Goal: Information Seeking & Learning: Understand process/instructions

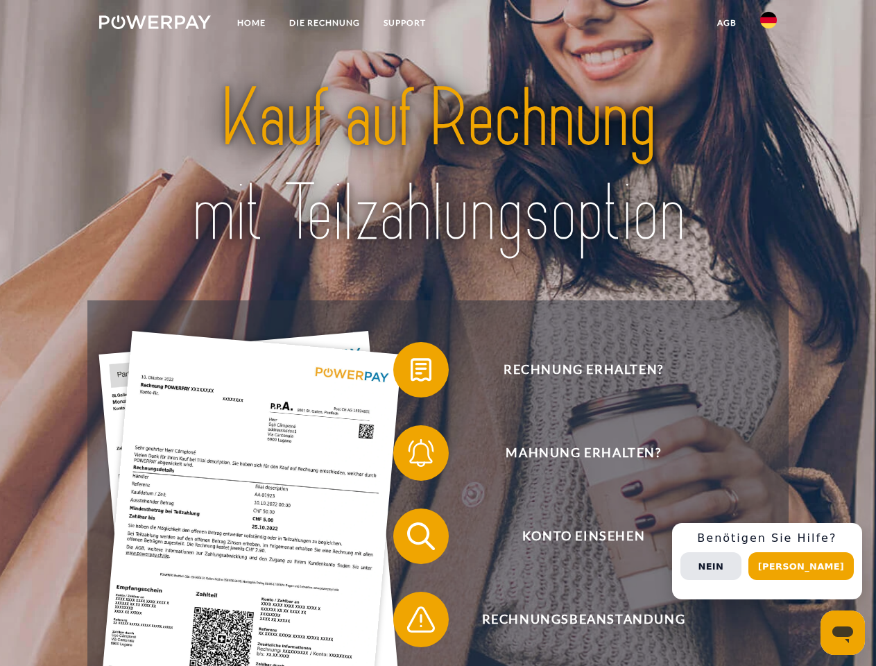
click at [155, 24] on img at bounding box center [155, 22] width 112 height 14
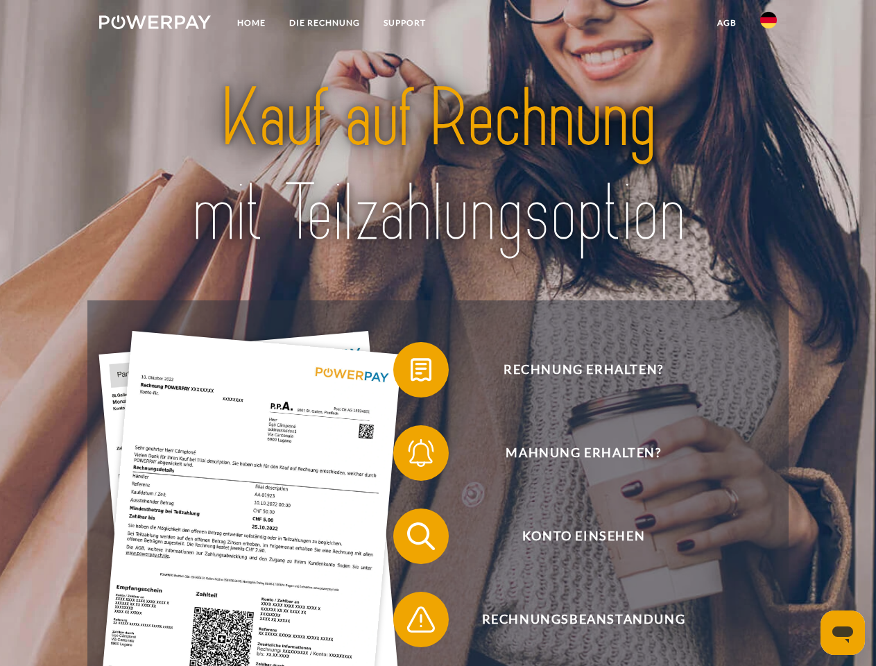
click at [768, 24] on img at bounding box center [768, 20] width 17 height 17
click at [726, 23] on link "agb" at bounding box center [726, 22] width 43 height 25
click at [410, 372] on span at bounding box center [399, 369] width 69 height 69
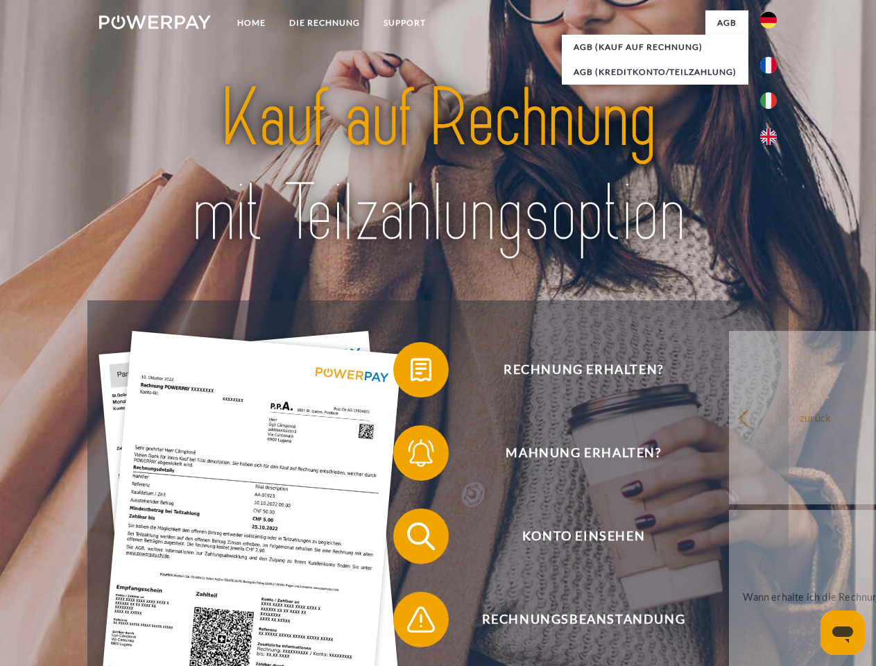
click at [410, 455] on span at bounding box center [399, 452] width 69 height 69
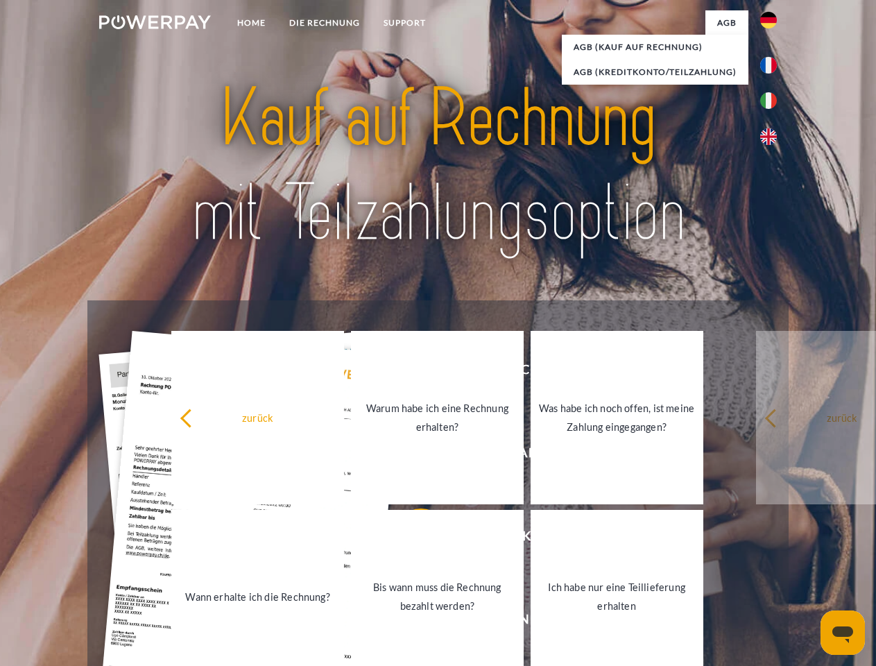
click at [410, 539] on link "Bis wann muss die Rechnung bezahlt werden?" at bounding box center [437, 596] width 173 height 173
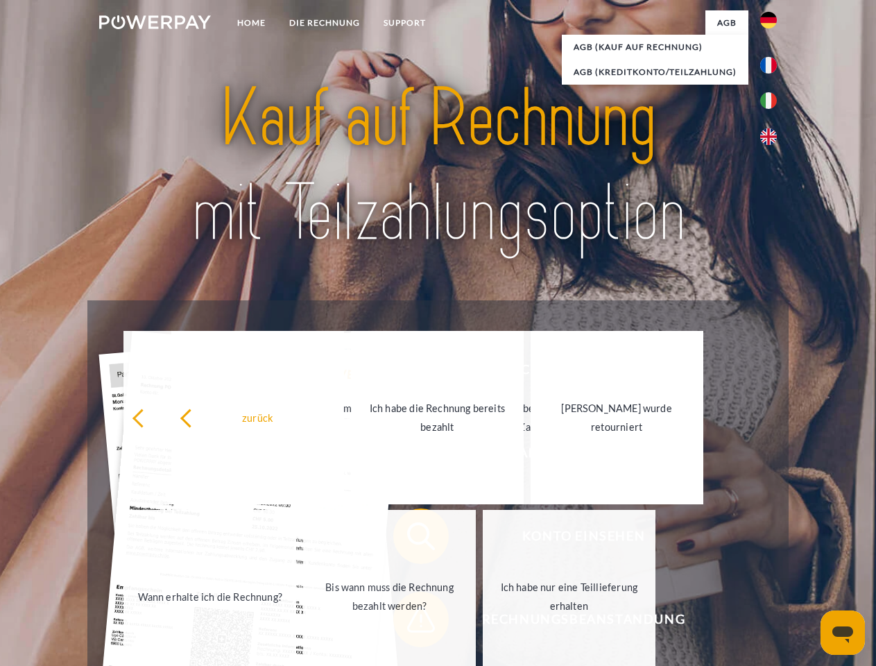
click at [410, 622] on span at bounding box center [399, 618] width 69 height 69
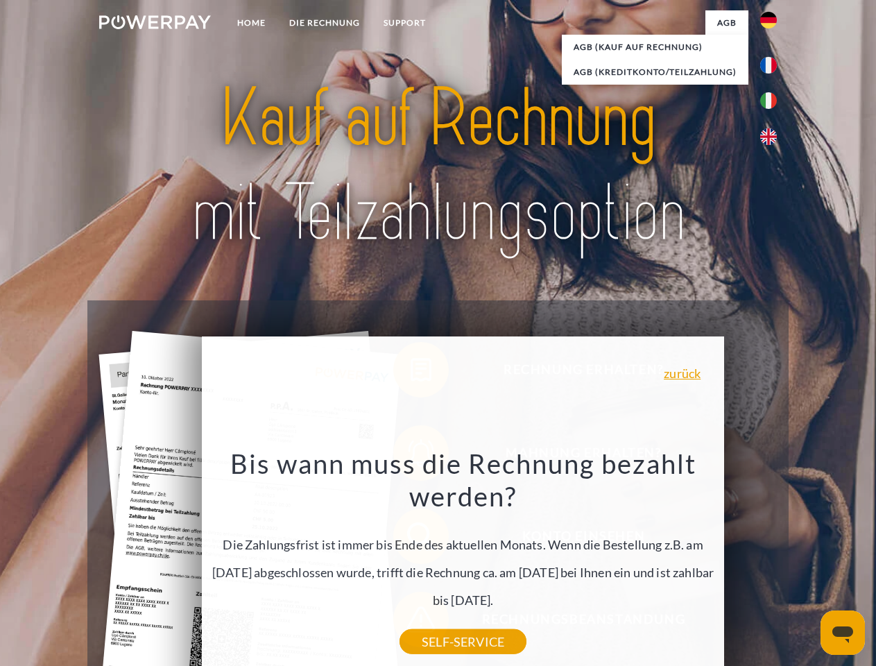
click at [772, 561] on div "Rechnung erhalten? Mahnung erhalten? Konto einsehen" at bounding box center [437, 577] width 700 height 555
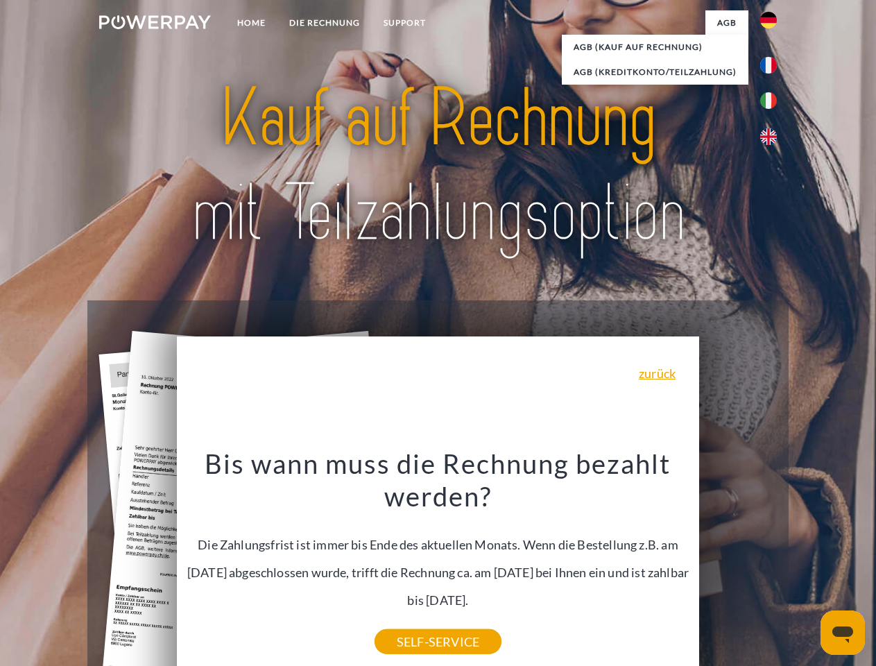
click at [738, 564] on span "Konto einsehen" at bounding box center [583, 535] width 340 height 55
click at [806, 566] on header "Home DIE RECHNUNG SUPPORT" at bounding box center [438, 478] width 876 height 957
